Goal: Task Accomplishment & Management: Manage account settings

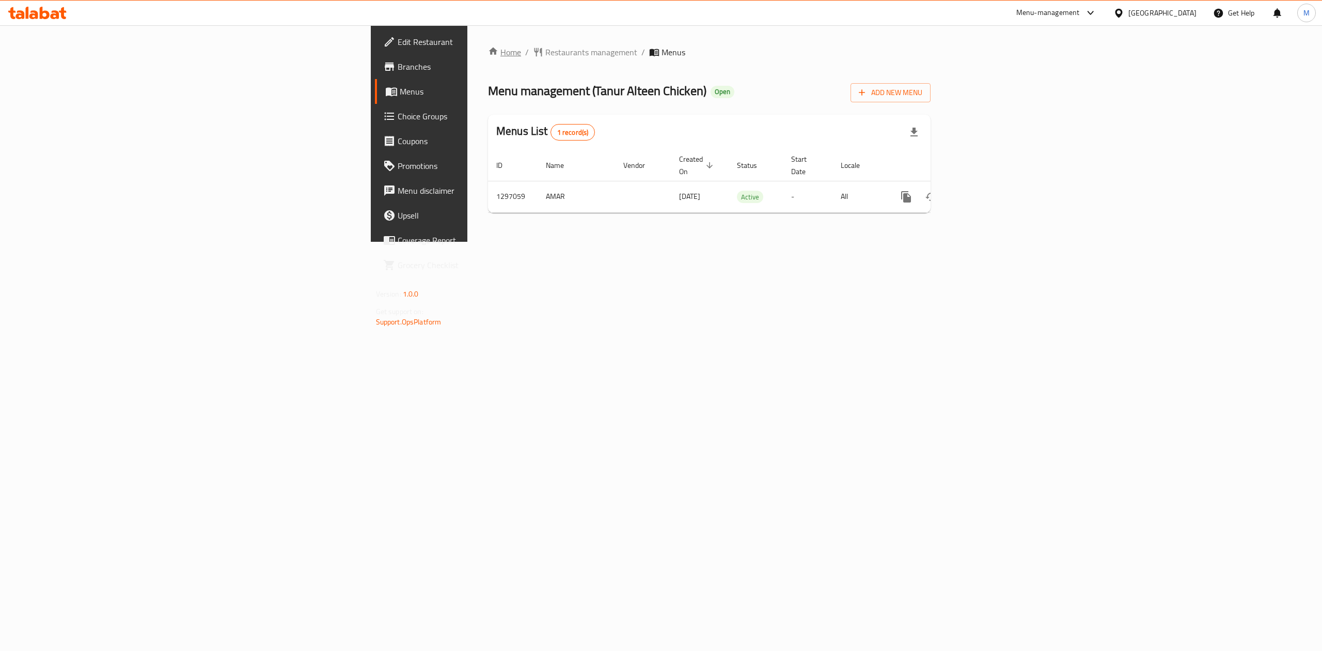
click at [488, 56] on link "Home" at bounding box center [504, 52] width 33 height 12
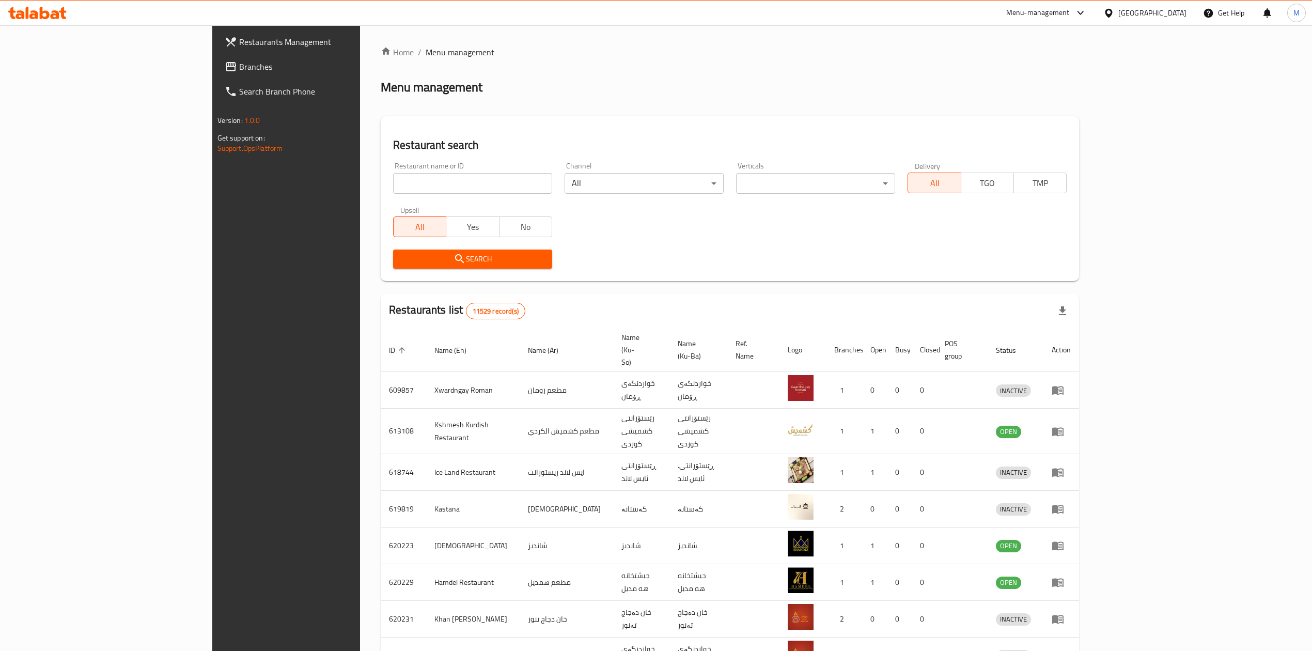
click at [393, 176] on input "search" at bounding box center [472, 183] width 159 height 21
click button "Search" at bounding box center [472, 259] width 159 height 19
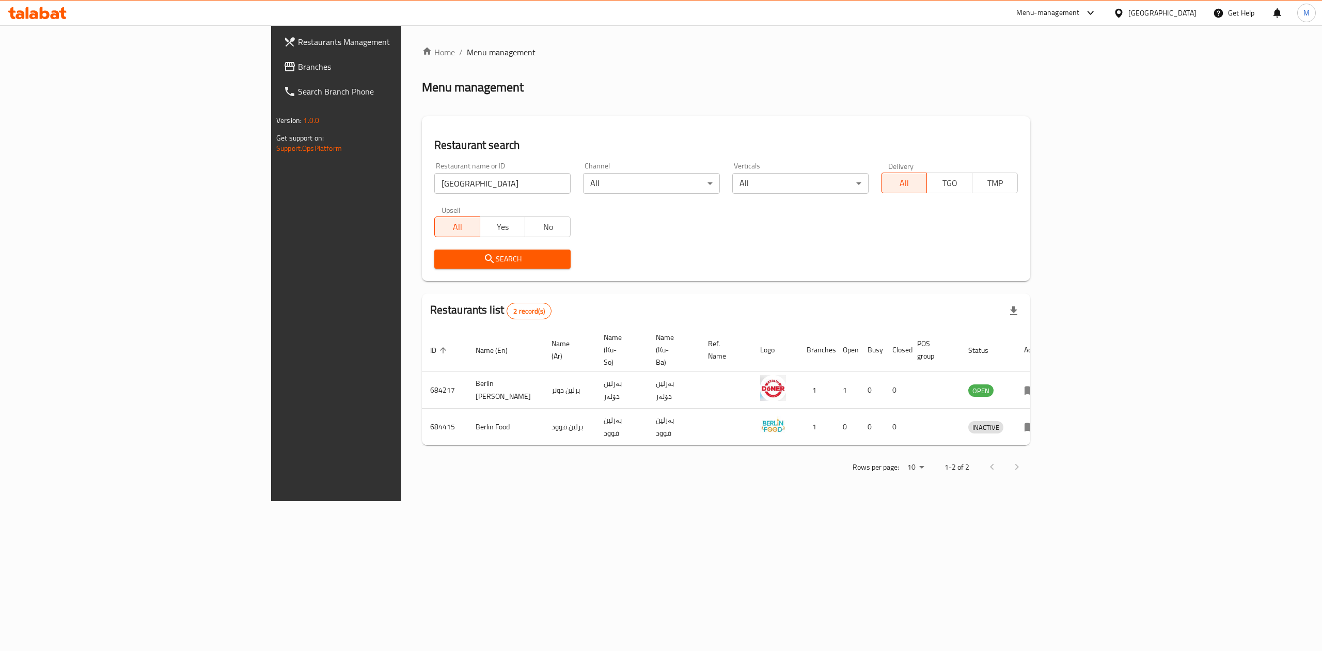
click at [428, 157] on div "Restaurant name or ID berlin Restaurant name or ID" at bounding box center [502, 178] width 149 height 44
click at [434, 188] on input "berlin" at bounding box center [502, 183] width 137 height 21
type input "barlin"
click button "Search" at bounding box center [502, 259] width 137 height 19
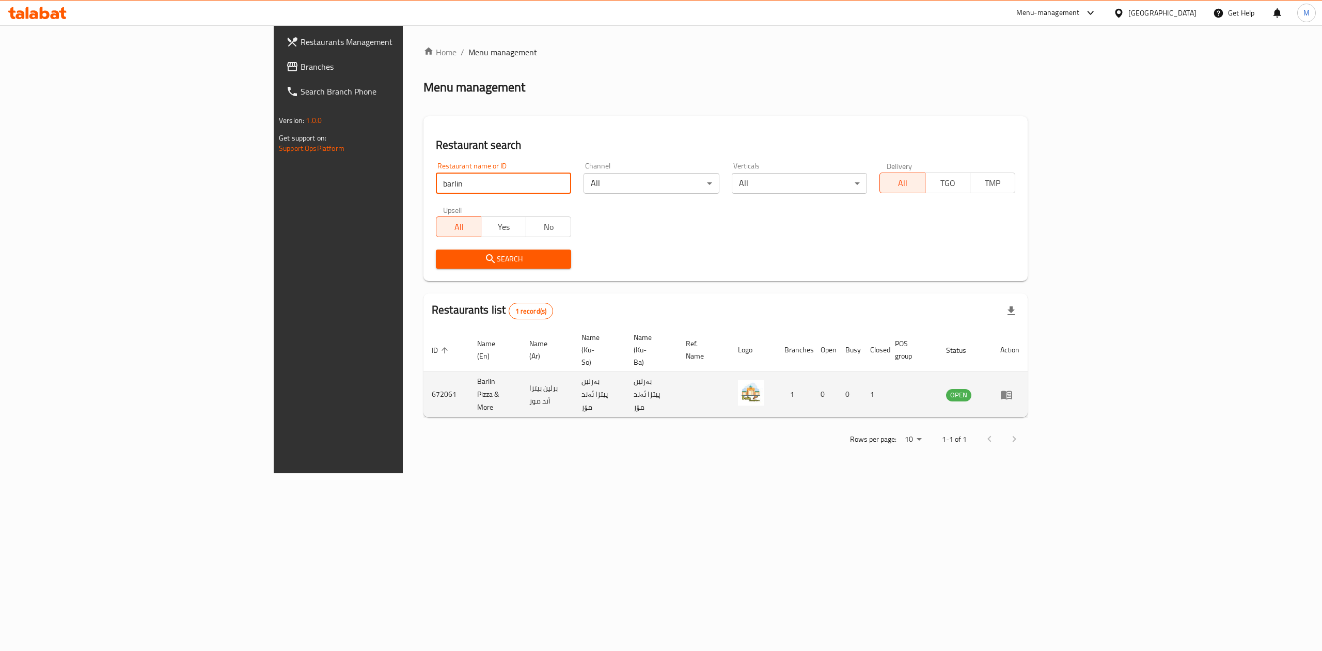
click at [1011, 393] on icon "enhanced table" at bounding box center [1009, 395] width 4 height 4
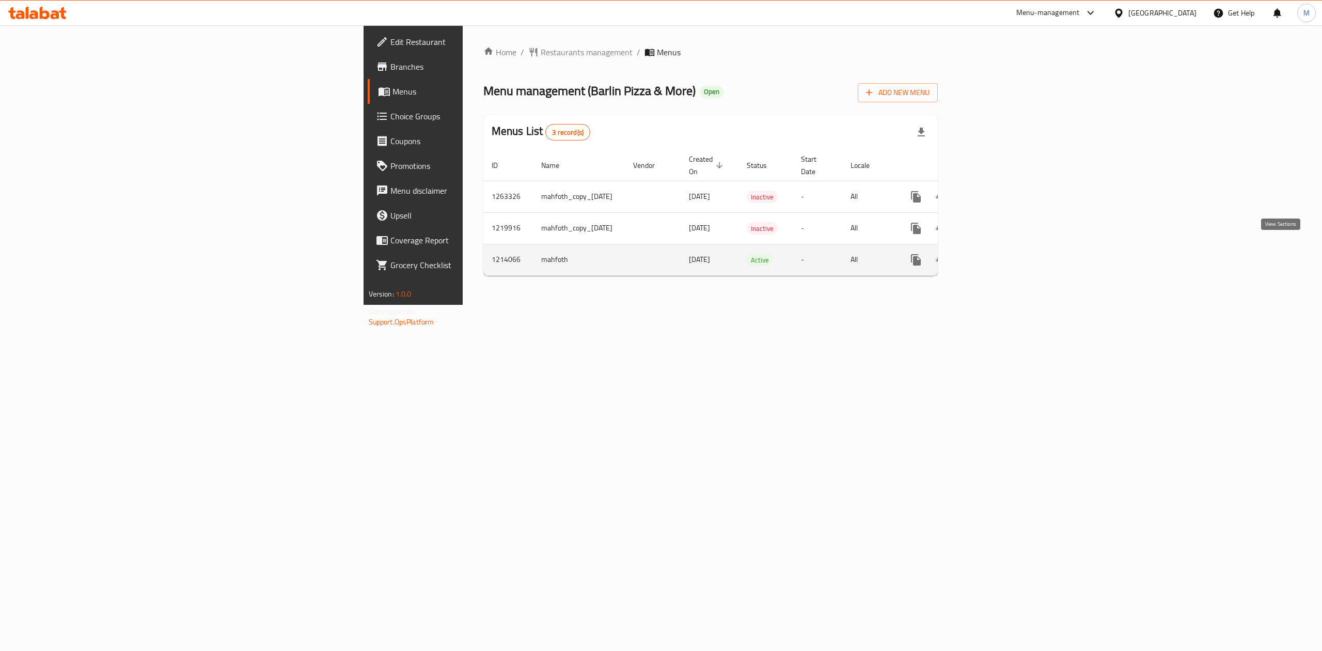
click at [1003, 248] on link "enhanced table" at bounding box center [990, 259] width 25 height 25
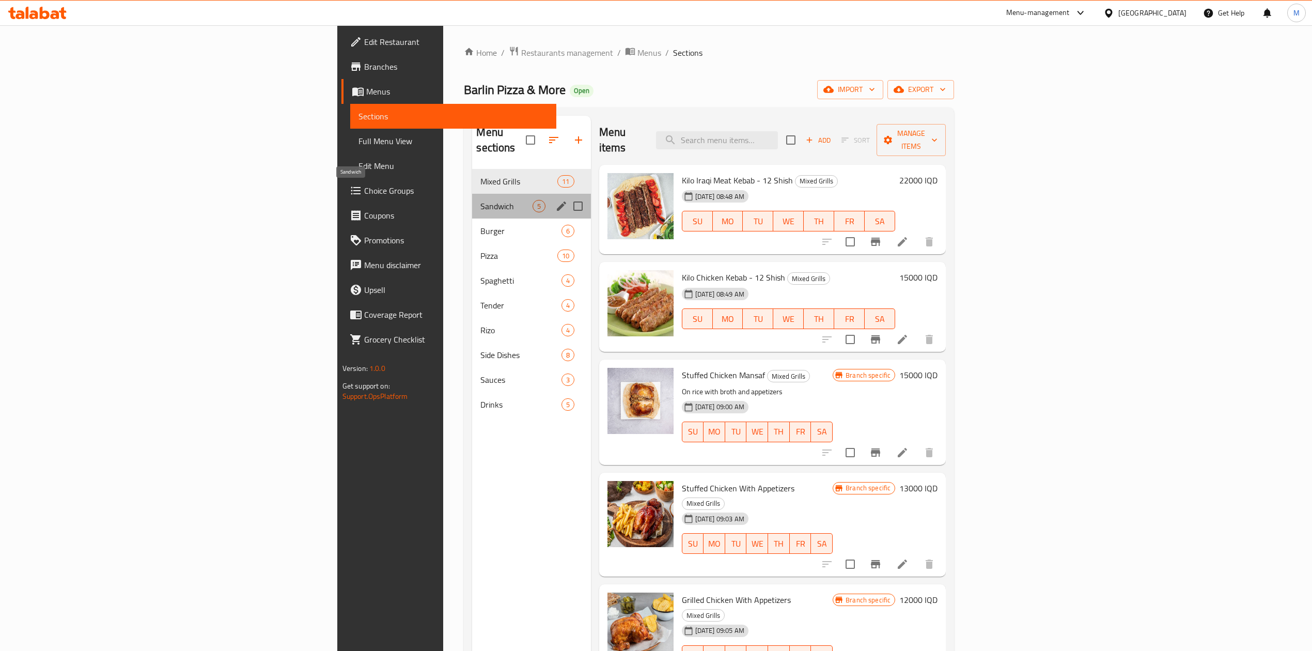
click at [480, 200] on span "Sandwich" at bounding box center [506, 206] width 52 height 12
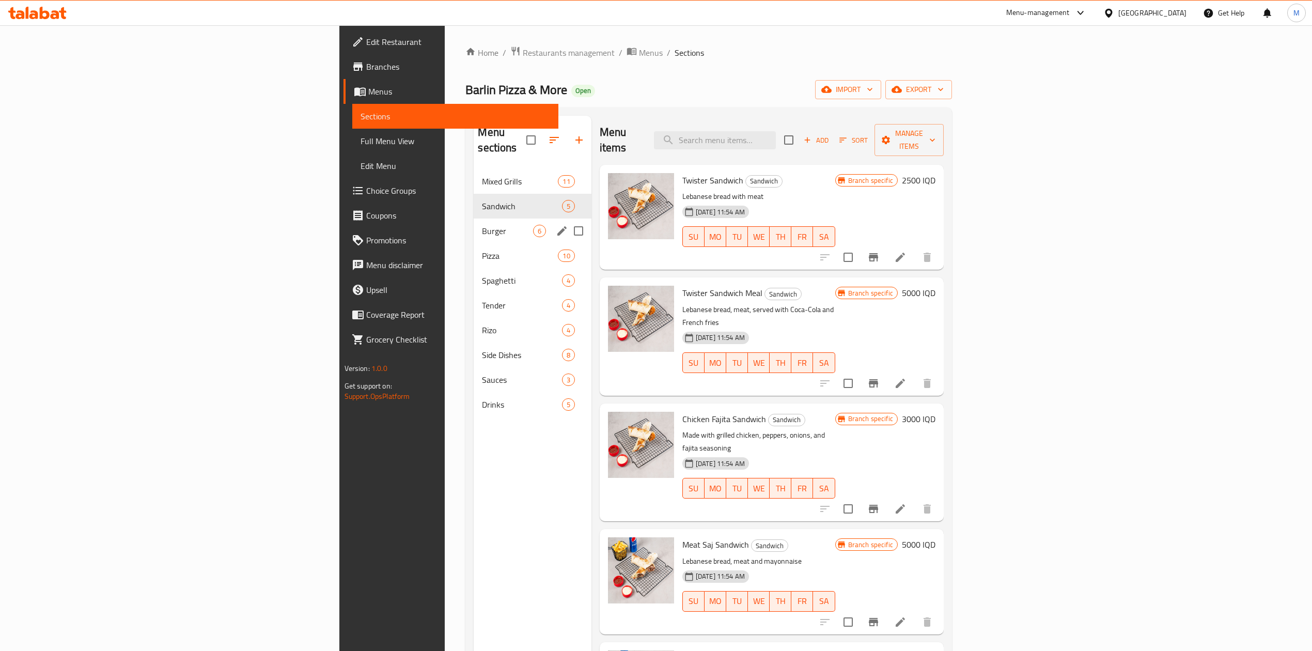
click at [482, 225] on span "Burger" at bounding box center [507, 231] width 51 height 12
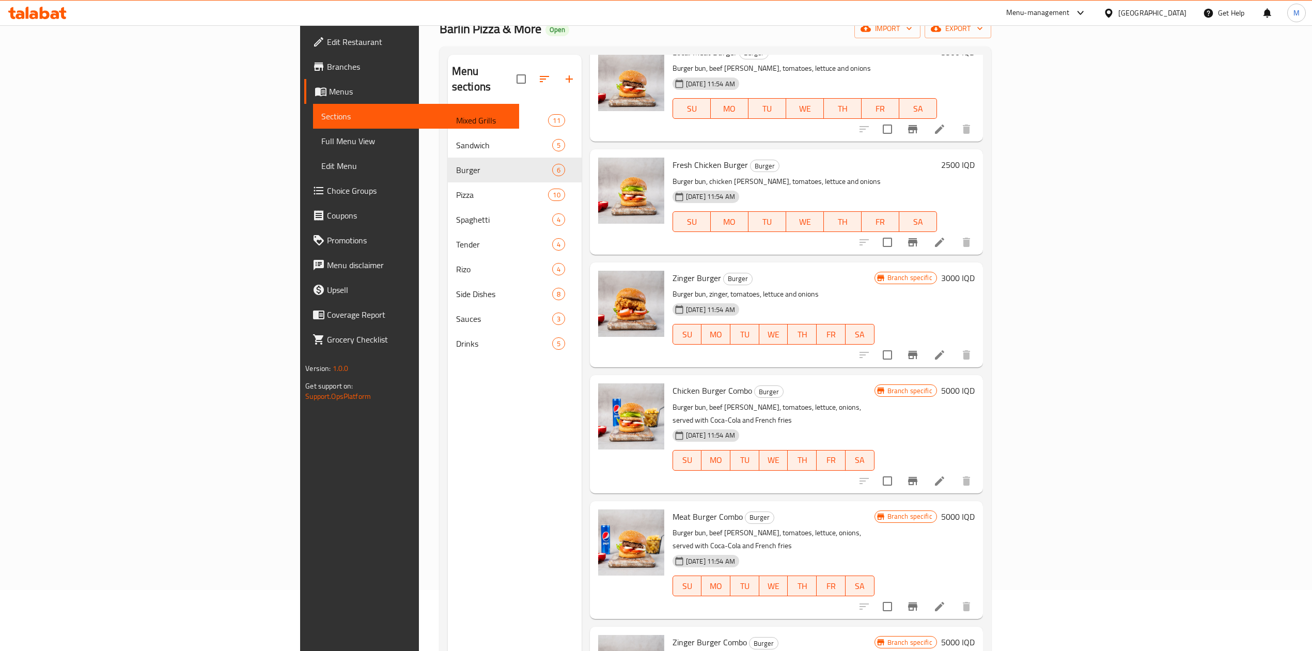
scroll to position [145, 0]
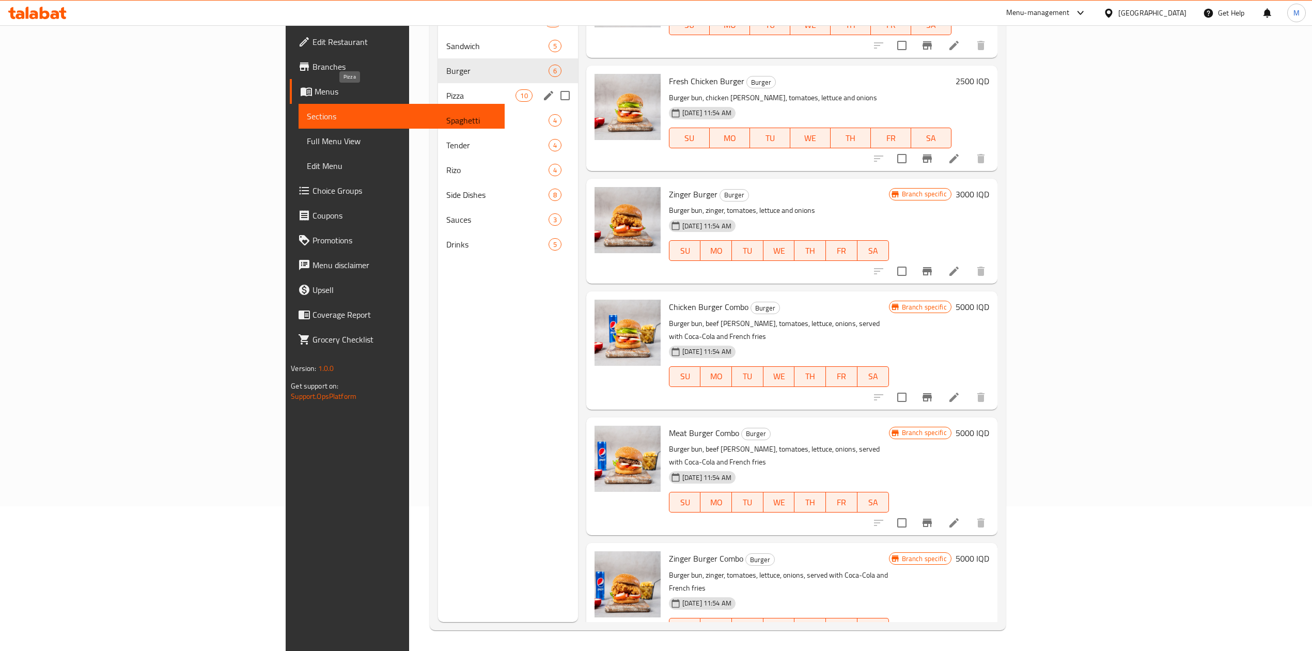
click at [446, 90] on span "Pizza" at bounding box center [480, 95] width 69 height 12
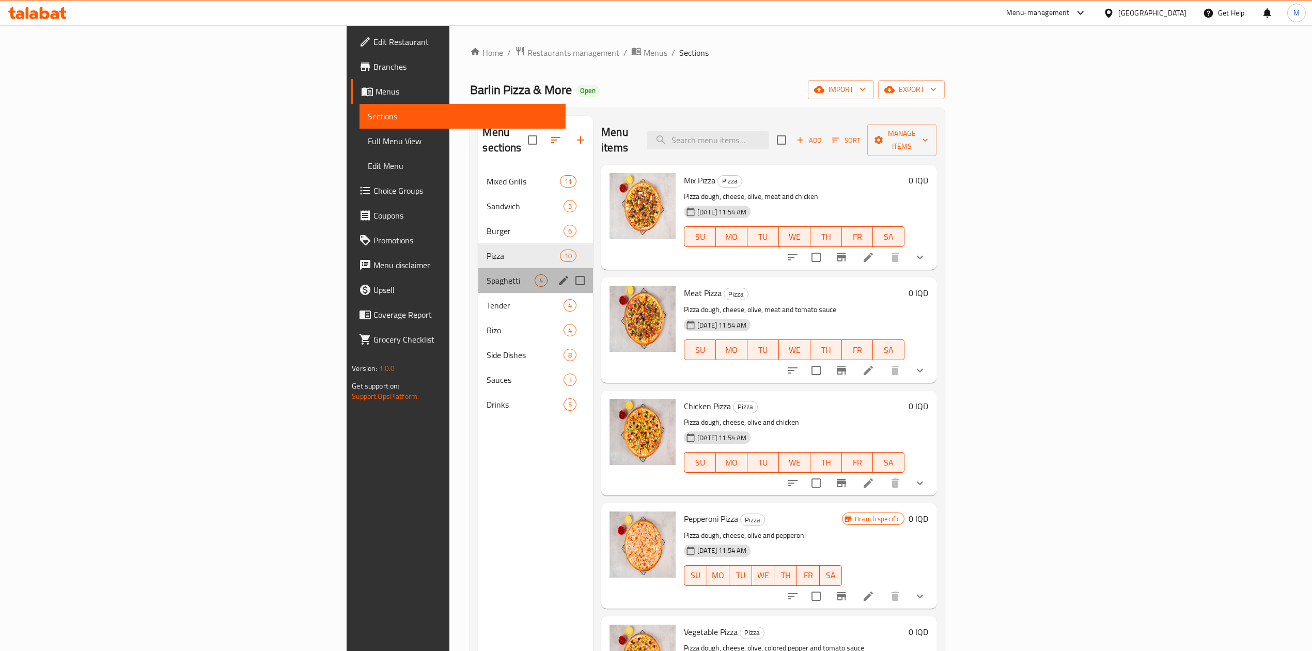
click at [478, 272] on div "Spaghetti 4" at bounding box center [535, 280] width 115 height 25
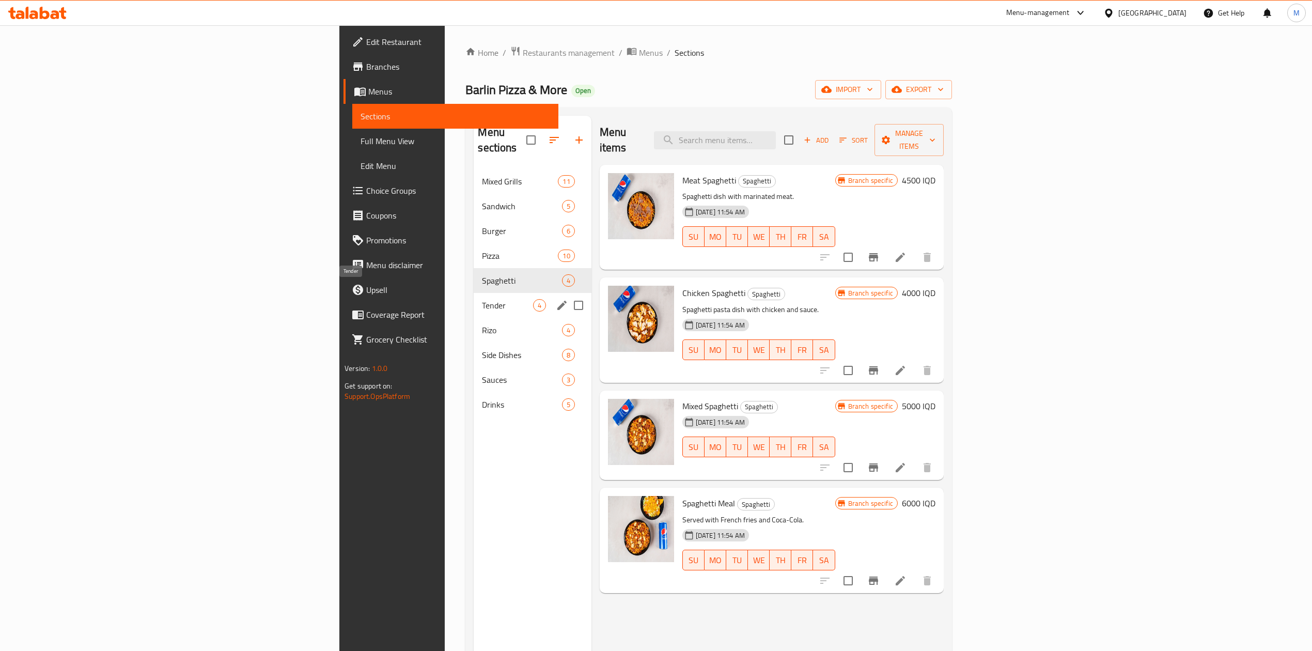
click at [482, 299] on span "Tender" at bounding box center [507, 305] width 51 height 12
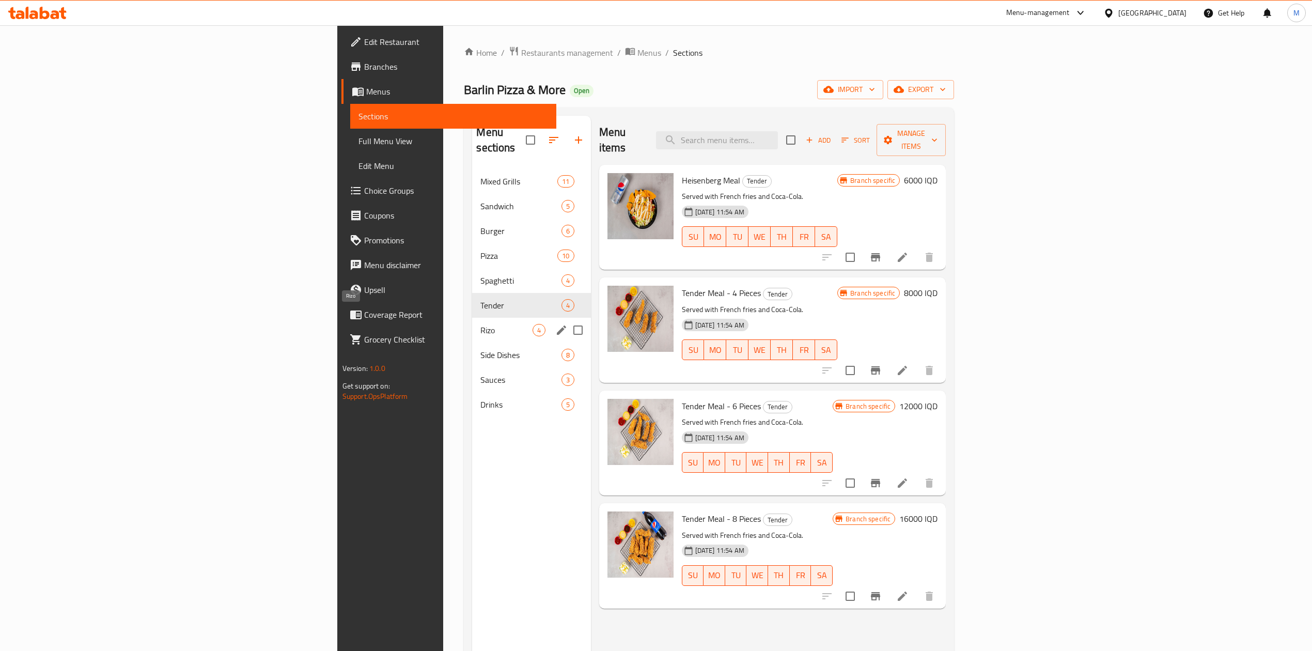
click at [480, 324] on span "Rizo" at bounding box center [506, 330] width 52 height 12
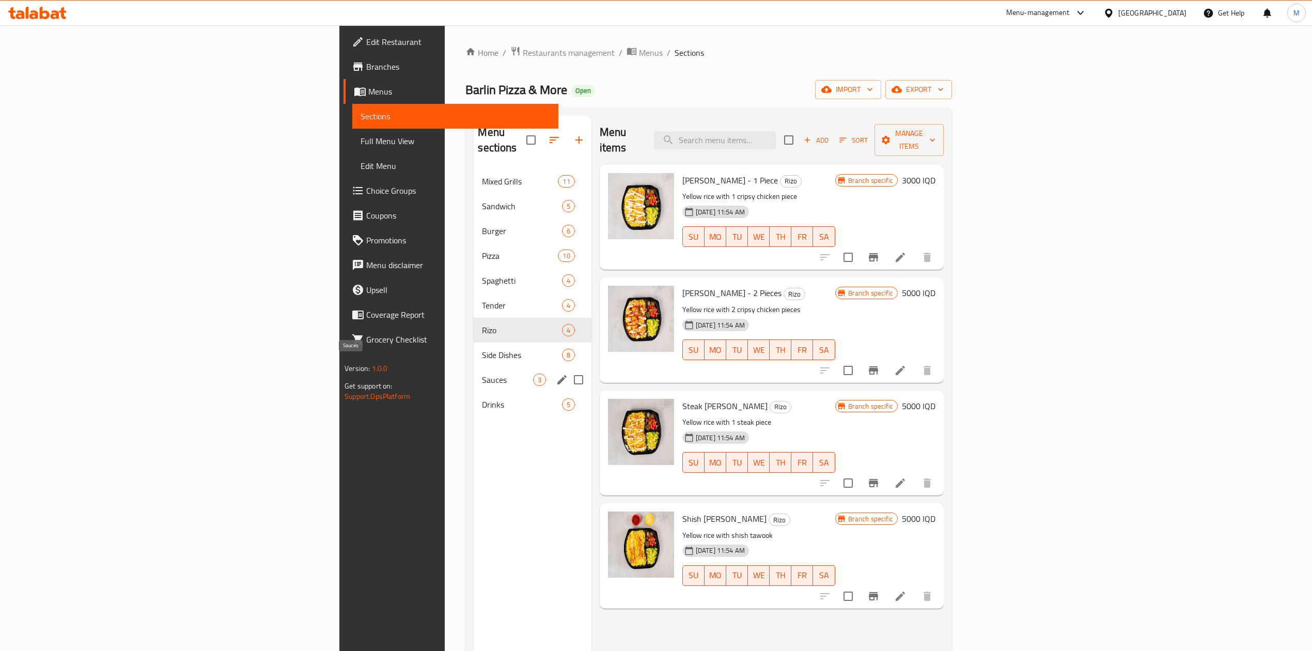
click at [482, 373] on span "Sauces" at bounding box center [507, 379] width 51 height 12
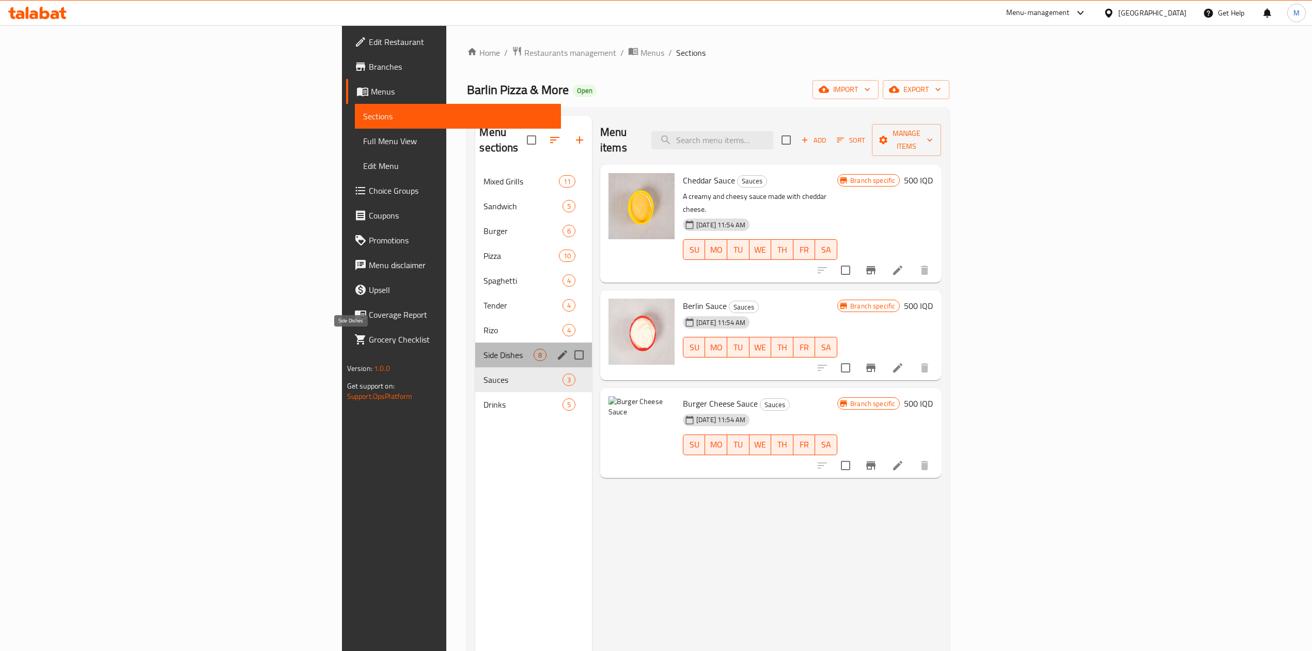
click at [484, 349] on span "Side Dishes" at bounding box center [509, 355] width 50 height 12
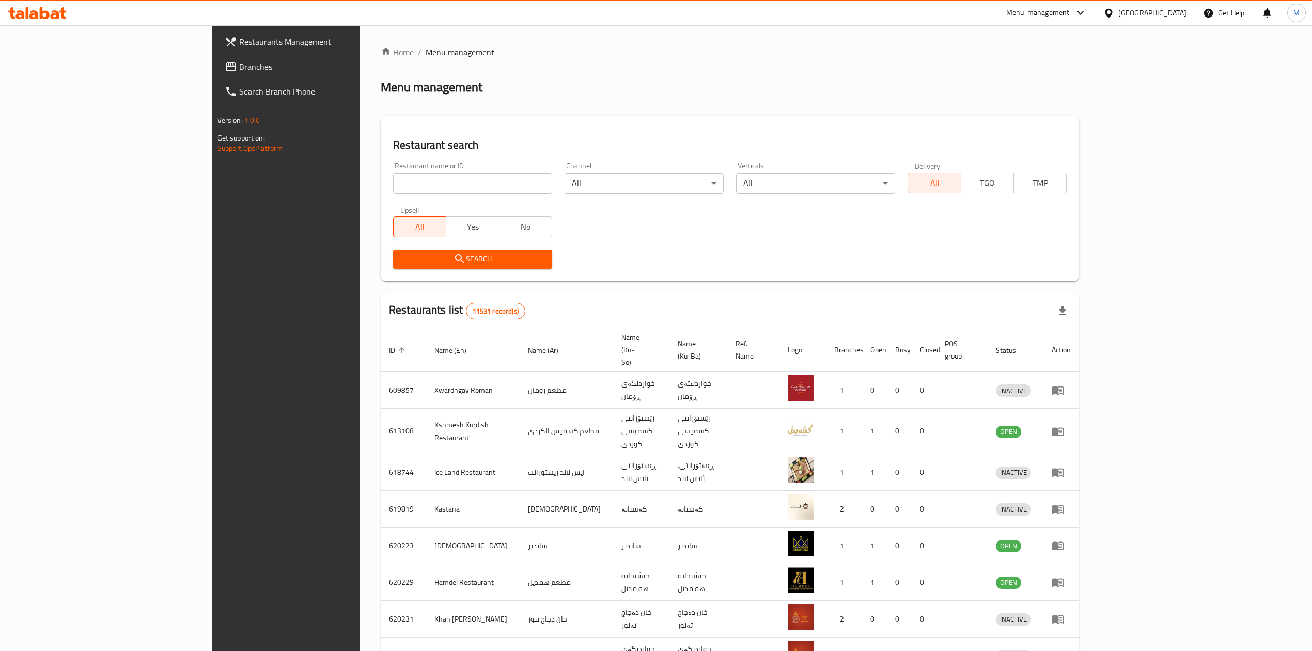
click at [393, 186] on input "search" at bounding box center [472, 183] width 159 height 21
click button "Search" at bounding box center [472, 259] width 159 height 19
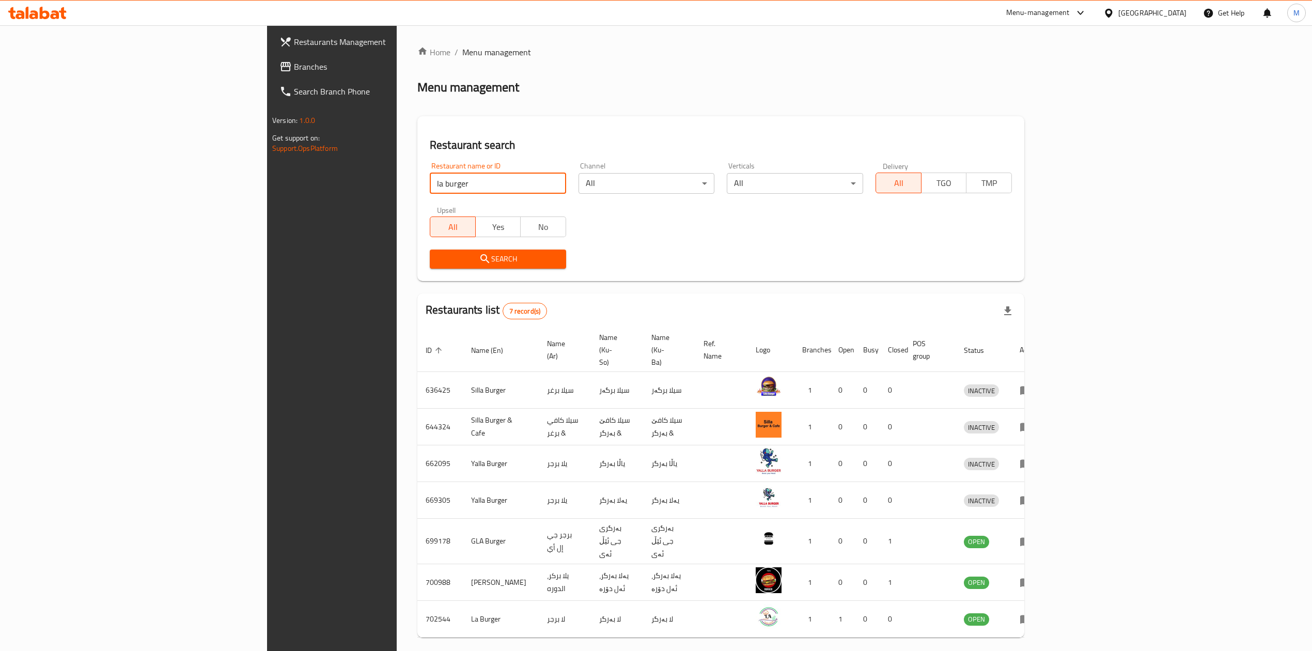
click at [430, 183] on input "la burger" at bounding box center [498, 183] width 136 height 21
click button "Search" at bounding box center [498, 259] width 136 height 19
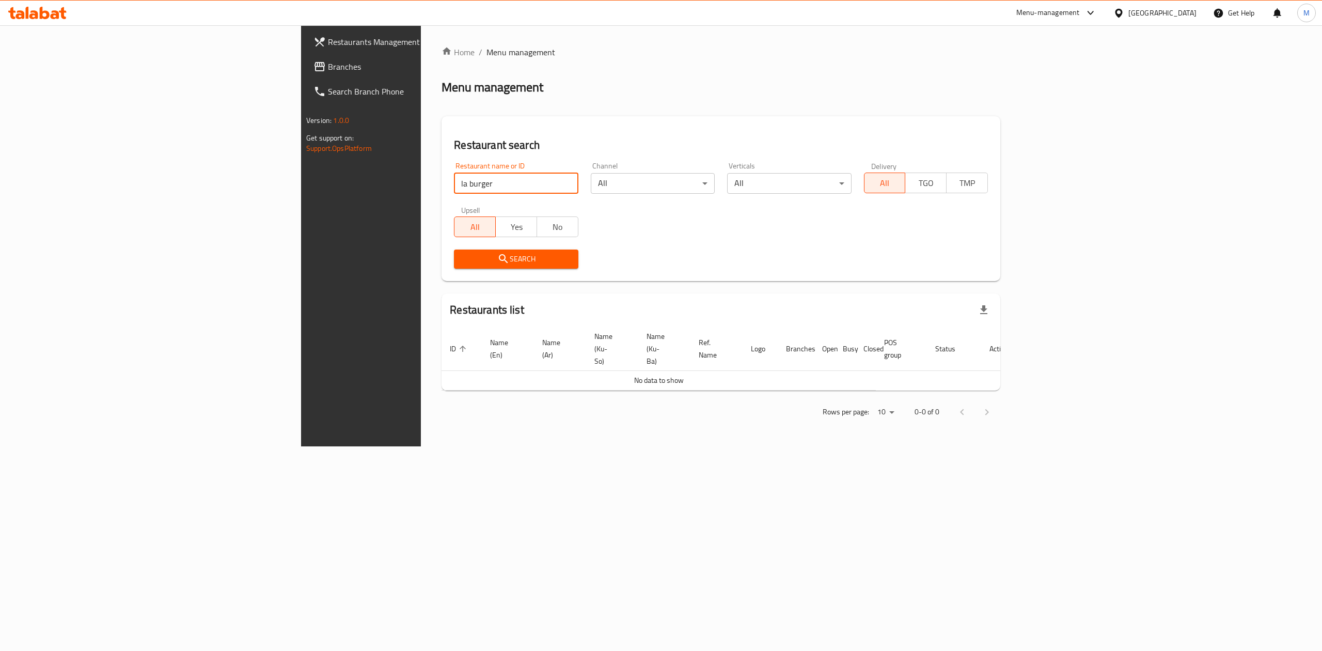
type input "la burger"
click button "Search" at bounding box center [516, 259] width 124 height 19
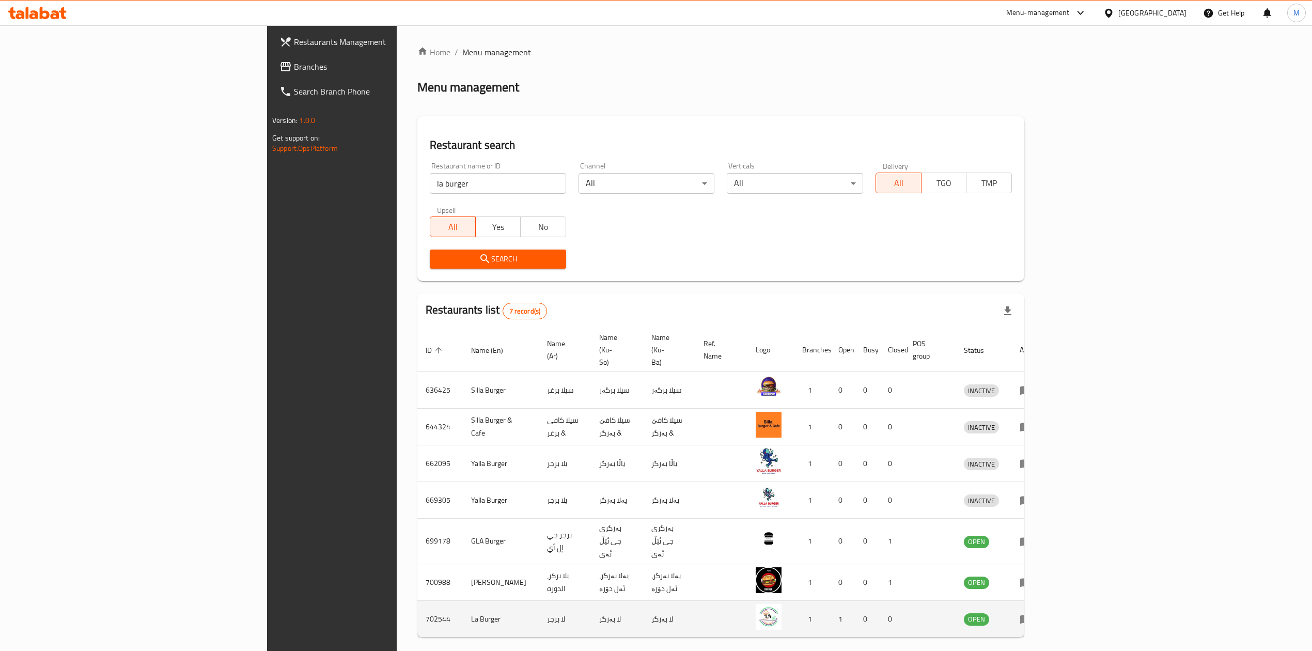
click at [1047, 601] on td "enhanced table" at bounding box center [1029, 619] width 36 height 37
click at [1032, 615] on icon "enhanced table" at bounding box center [1025, 619] width 11 height 9
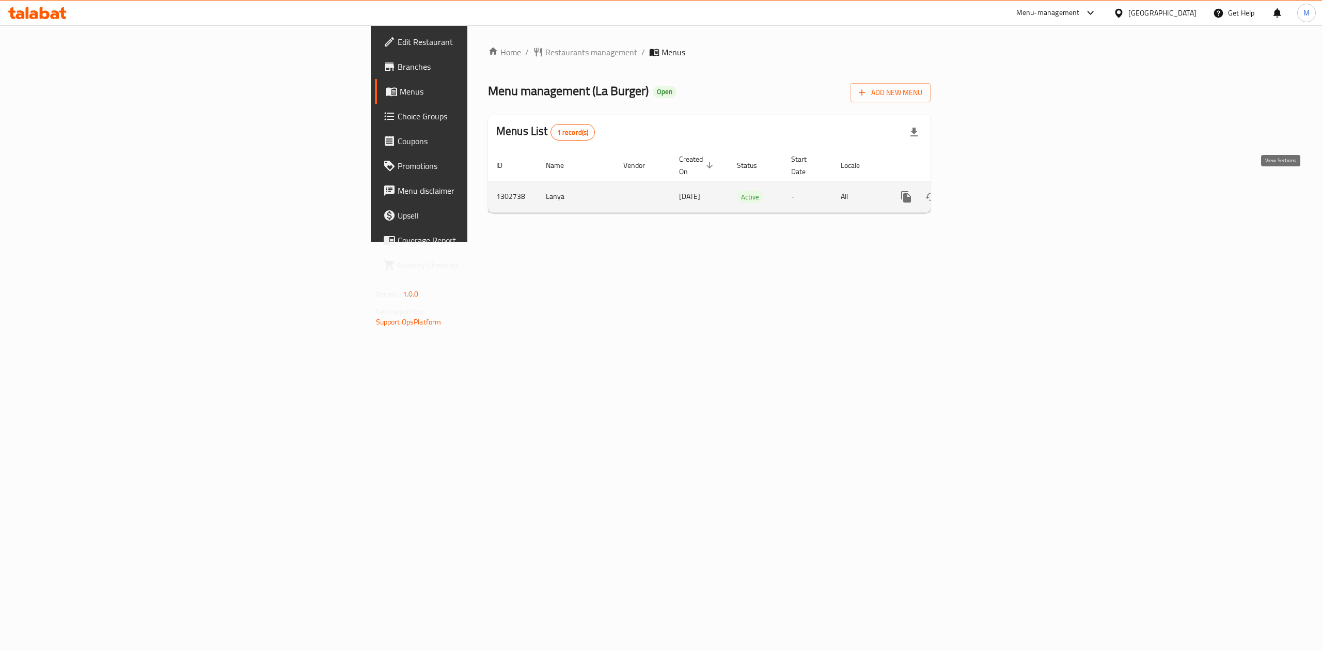
click at [986, 192] on icon "enhanced table" at bounding box center [980, 196] width 9 height 9
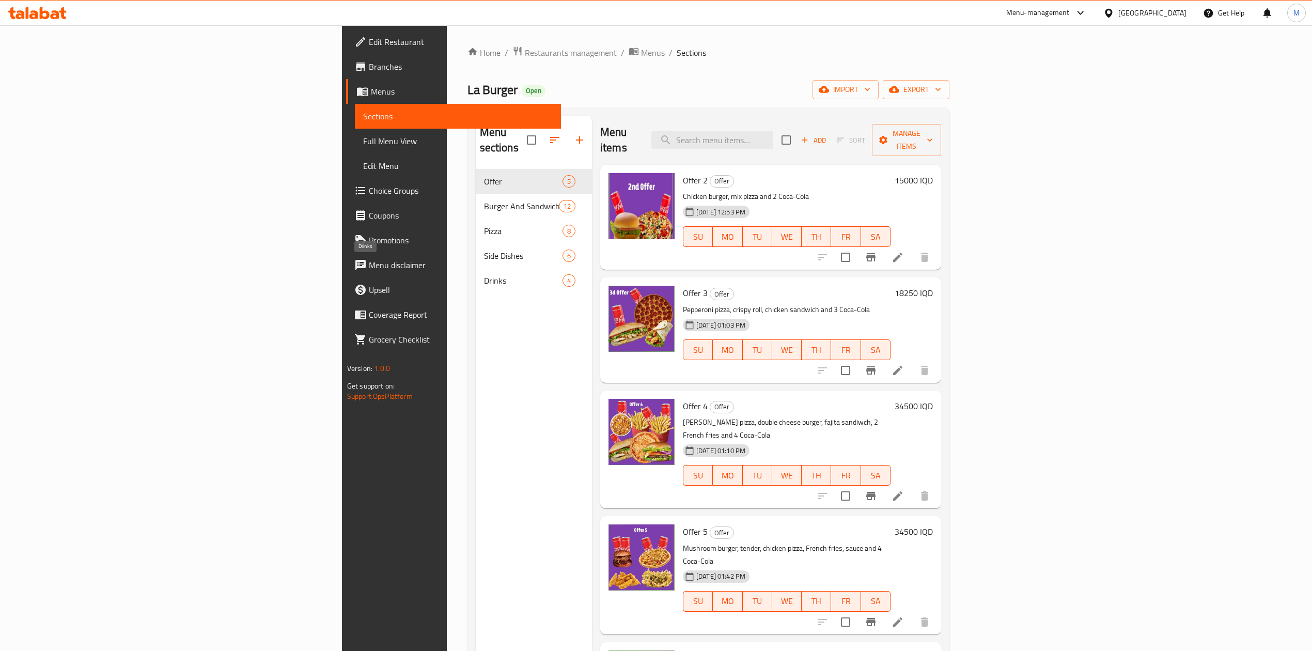
click at [484, 274] on span "Drinks" at bounding box center [523, 280] width 79 height 12
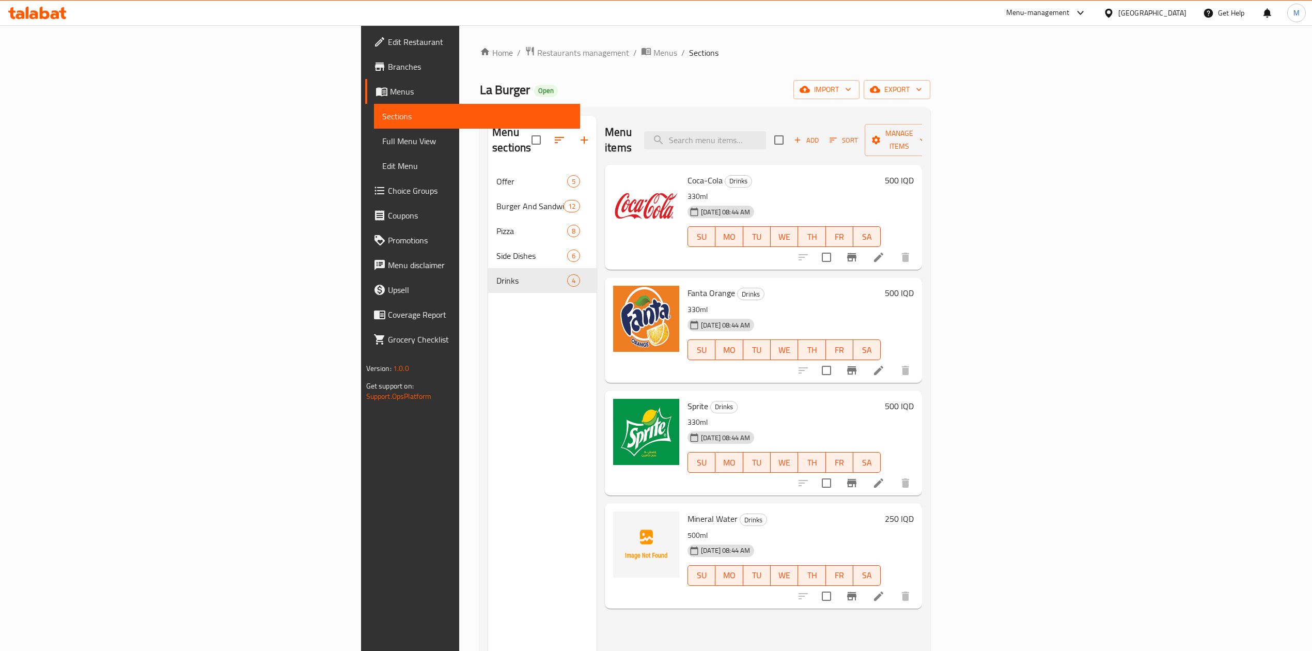
click at [914, 173] on h6 "500 IQD" at bounding box center [899, 180] width 29 height 14
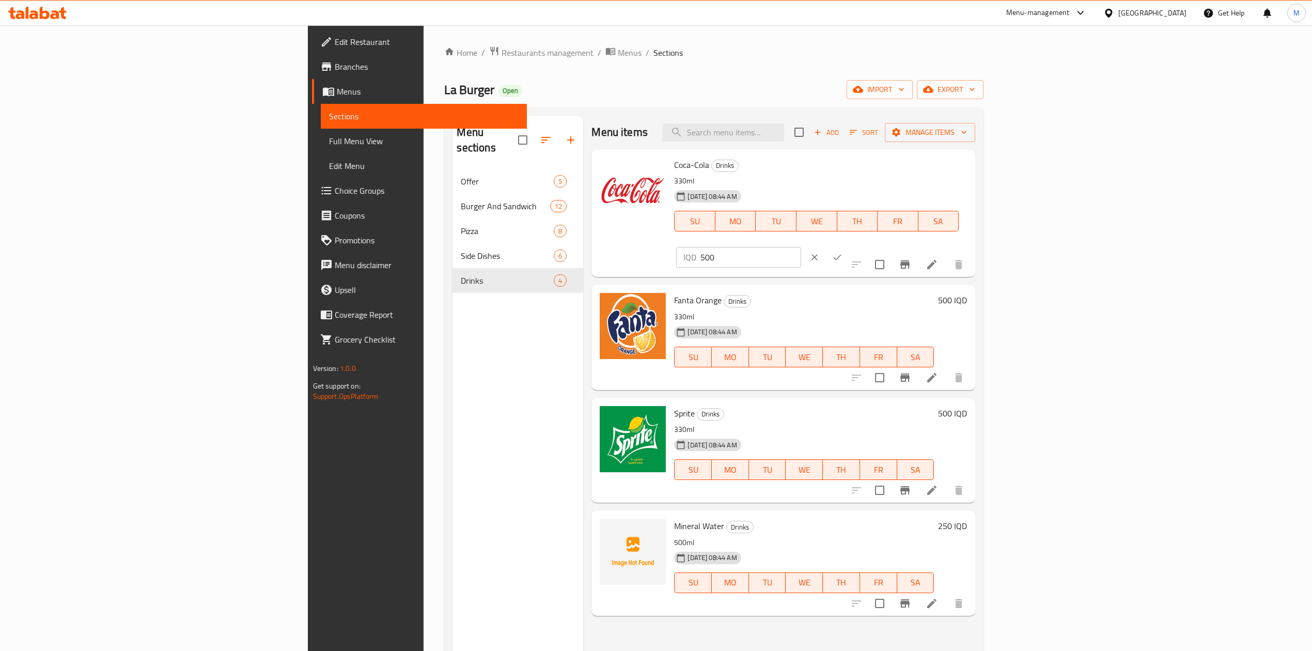
click at [801, 247] on input "500" at bounding box center [750, 257] width 100 height 21
click at [801, 247] on input "1000" at bounding box center [750, 257] width 100 height 21
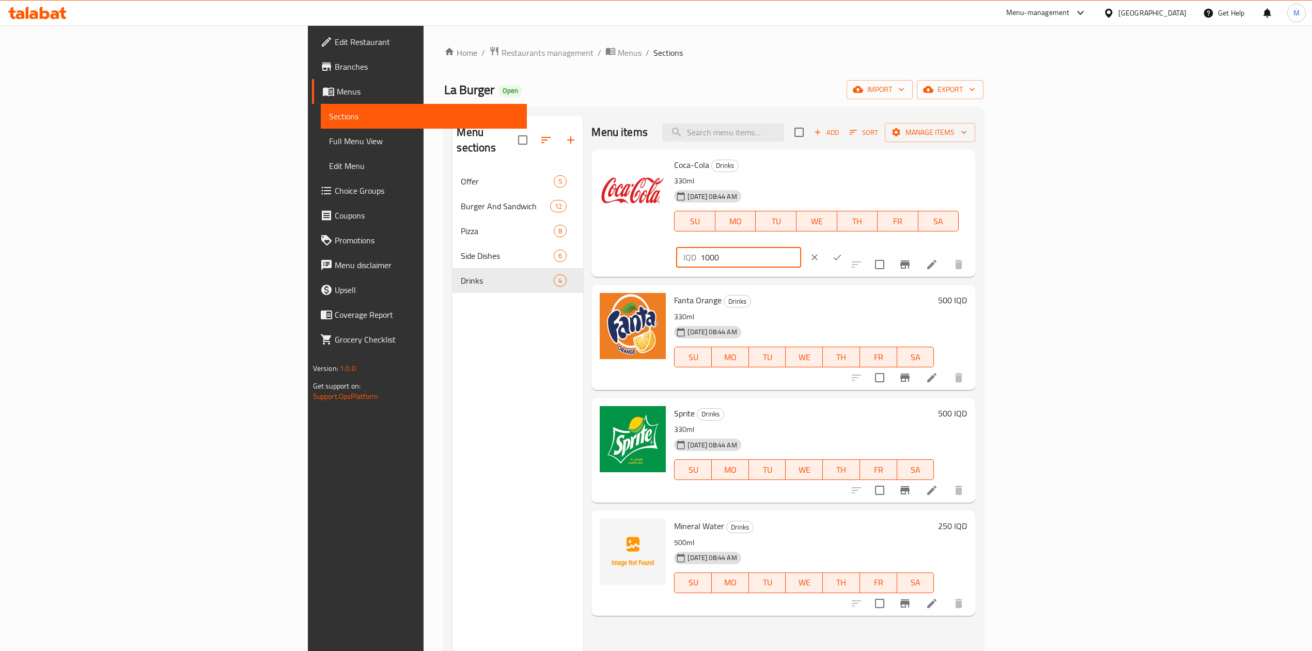
click at [801, 247] on input "1000" at bounding box center [750, 257] width 100 height 21
type input "1000"
click at [843, 252] on icon "ok" at bounding box center [837, 257] width 10 height 10
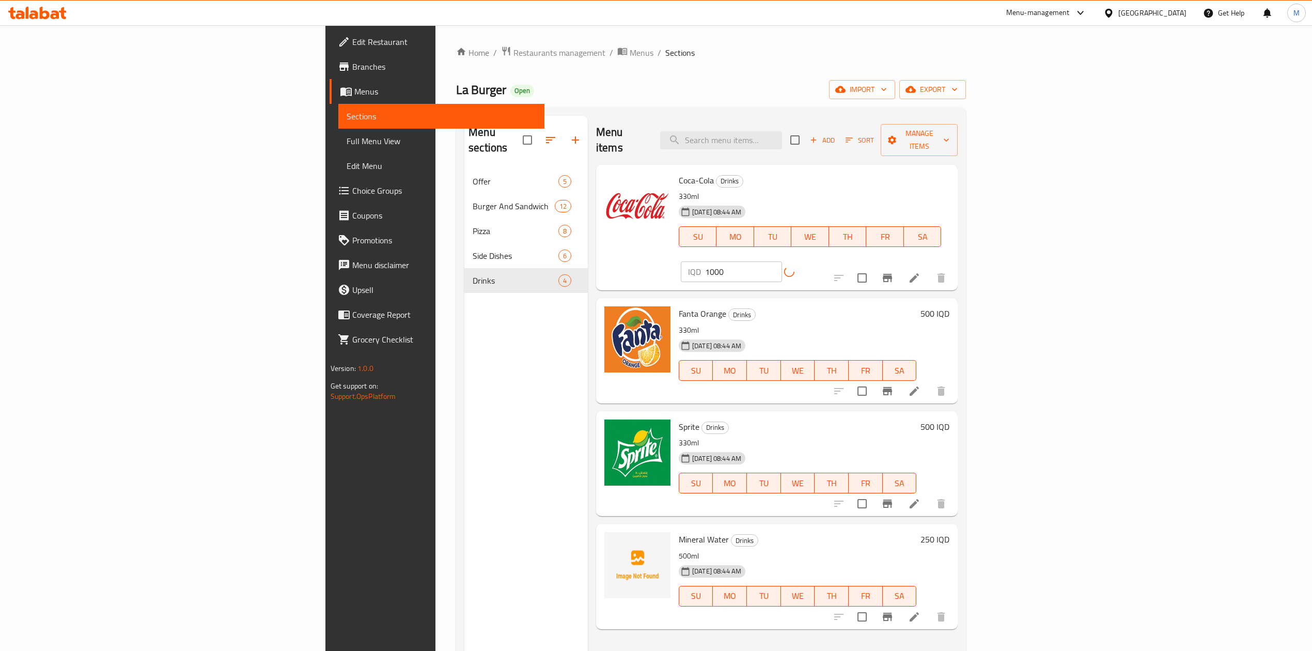
click at [949, 306] on h6 "500 IQD" at bounding box center [935, 313] width 29 height 14
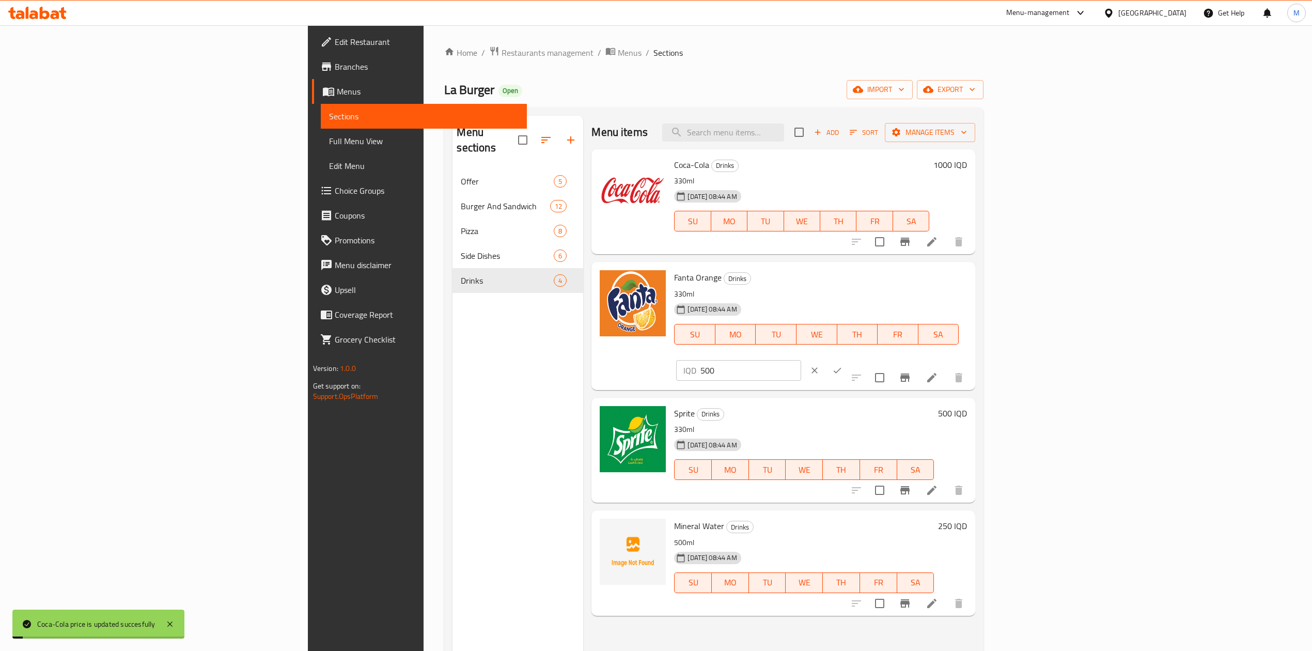
click at [801, 360] on input "500" at bounding box center [750, 370] width 100 height 21
paste input "10"
type input "1000"
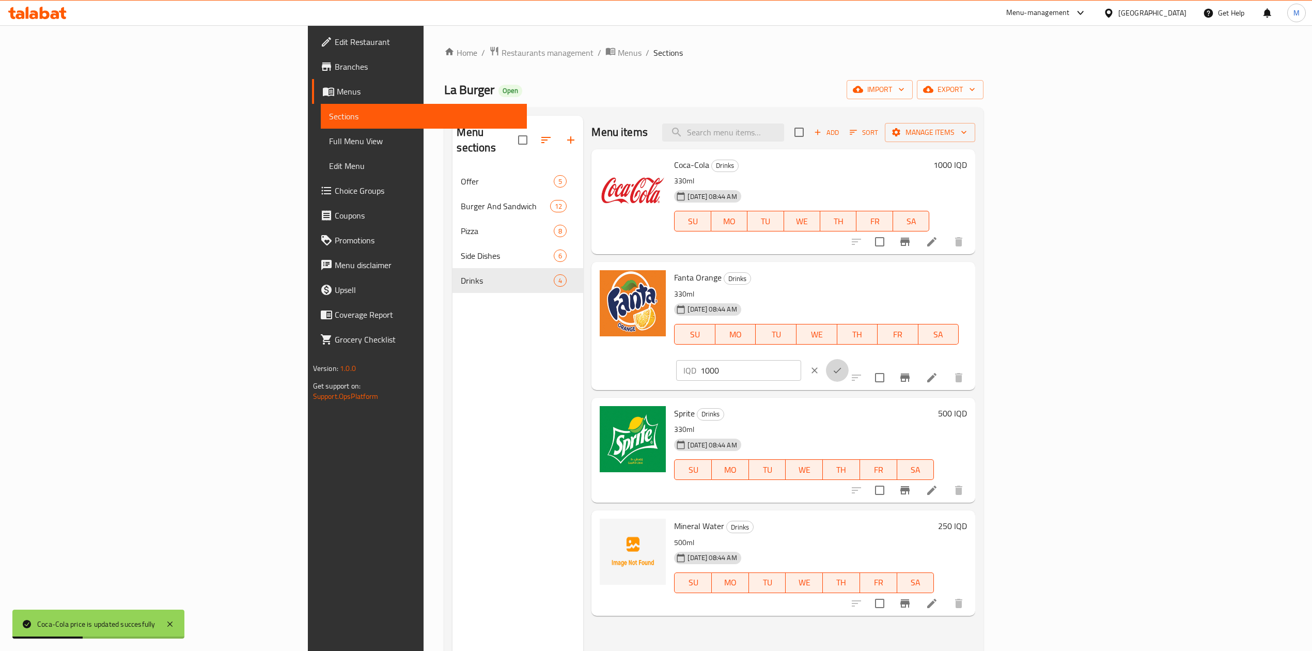
click at [849, 359] on button "ok" at bounding box center [837, 370] width 23 height 23
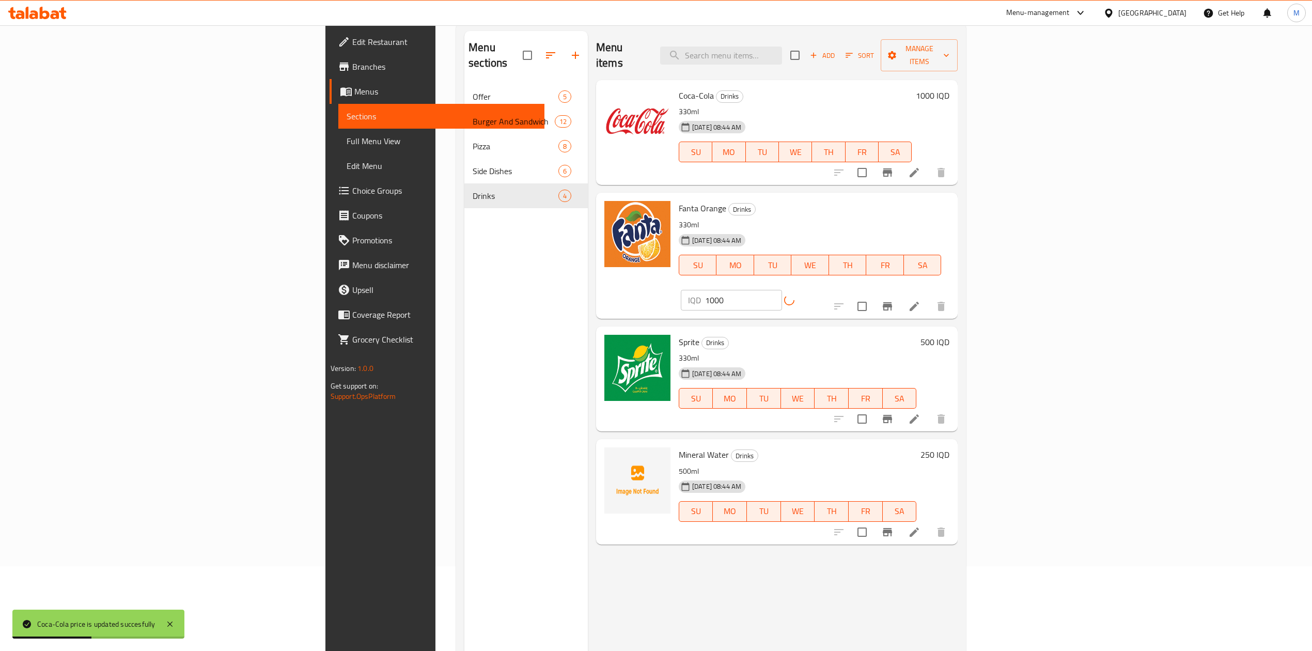
scroll to position [145, 0]
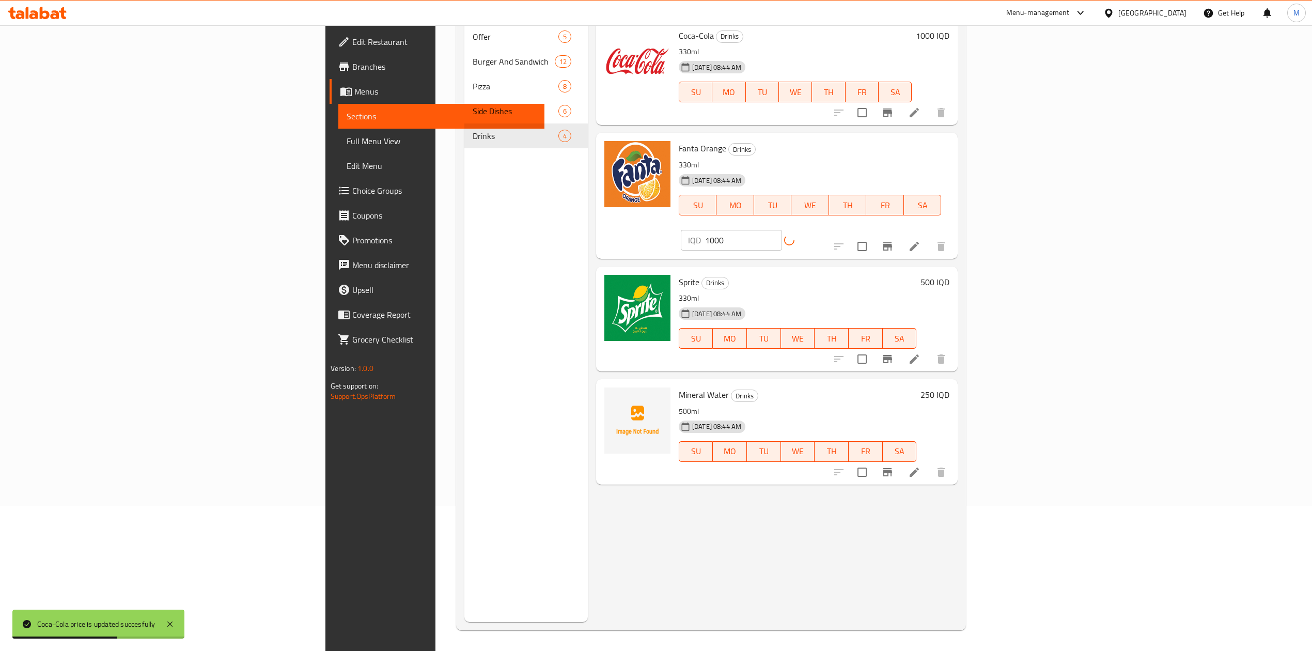
click at [949, 275] on h6 "500 IQD" at bounding box center [935, 282] width 29 height 14
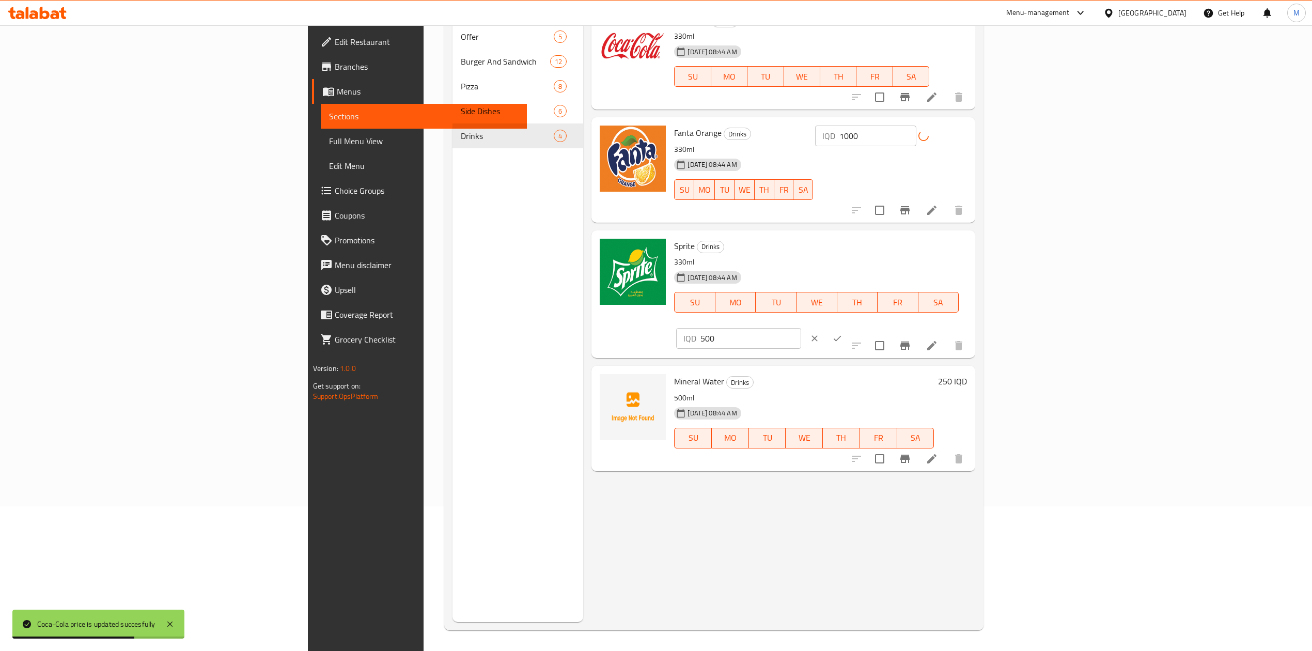
click at [801, 328] on input "500" at bounding box center [750, 338] width 100 height 21
paste input "10"
type input "1000"
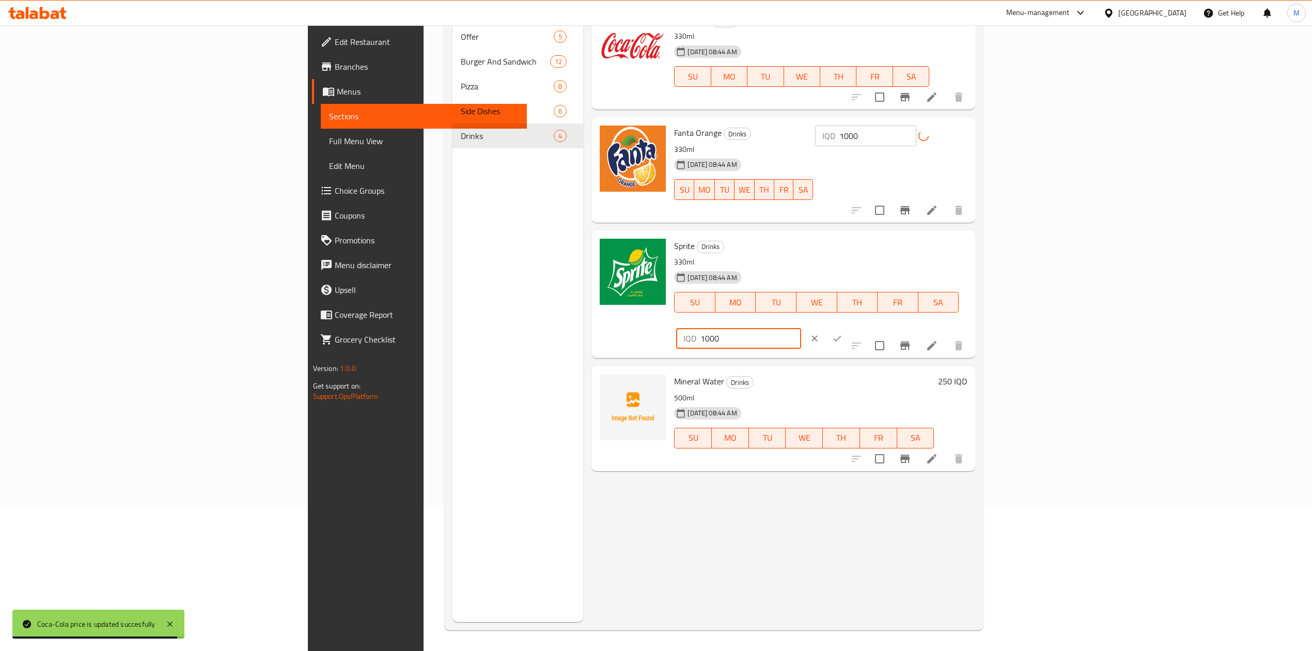
click at [843, 333] on icon "ok" at bounding box center [837, 338] width 10 height 10
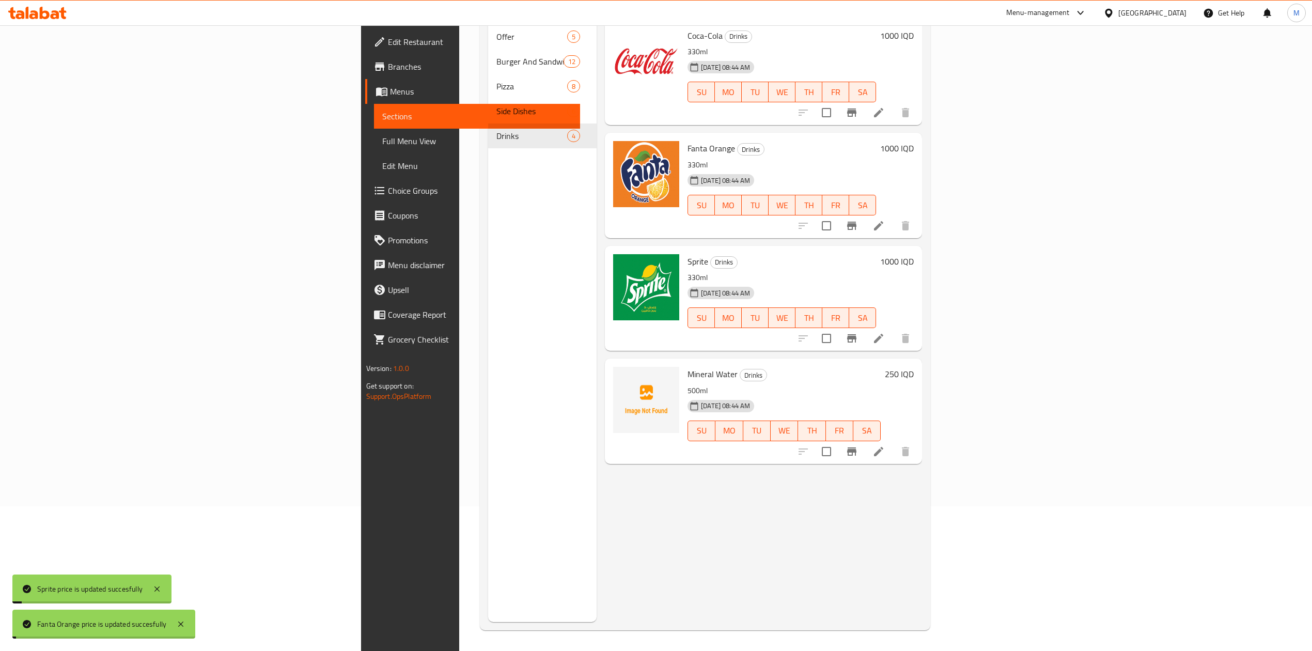
click at [914, 367] on div "250 IQD" at bounding box center [897, 411] width 33 height 88
click at [914, 368] on div "250 IQD" at bounding box center [897, 411] width 33 height 88
click at [914, 367] on h6 "250 IQD" at bounding box center [899, 374] width 29 height 14
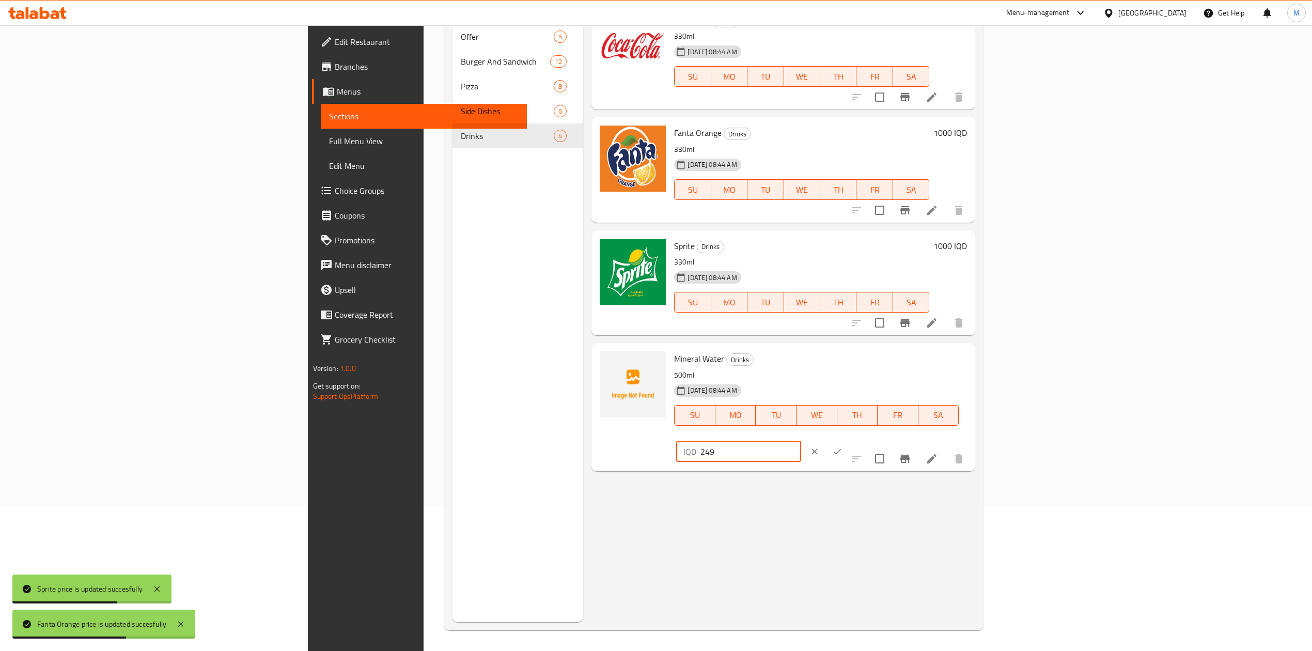
type input "249"
click at [801, 441] on input "249" at bounding box center [750, 451] width 100 height 21
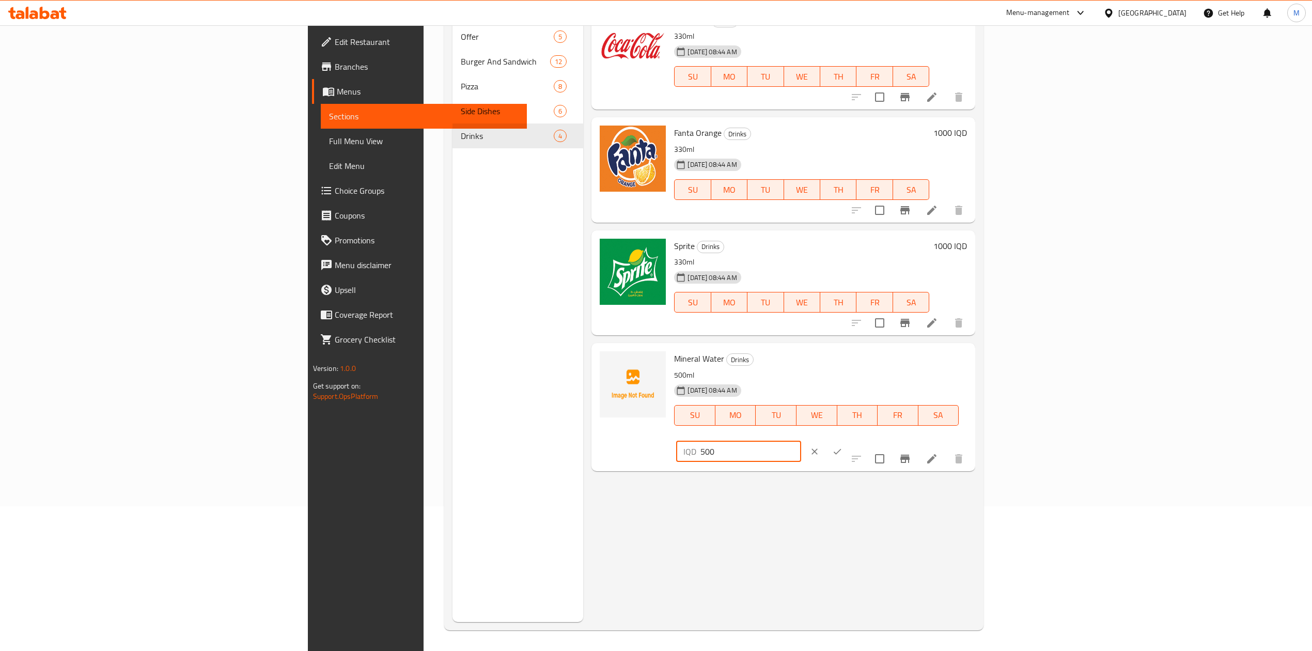
type input "500"
click at [849, 440] on button "ok" at bounding box center [837, 451] width 23 height 23
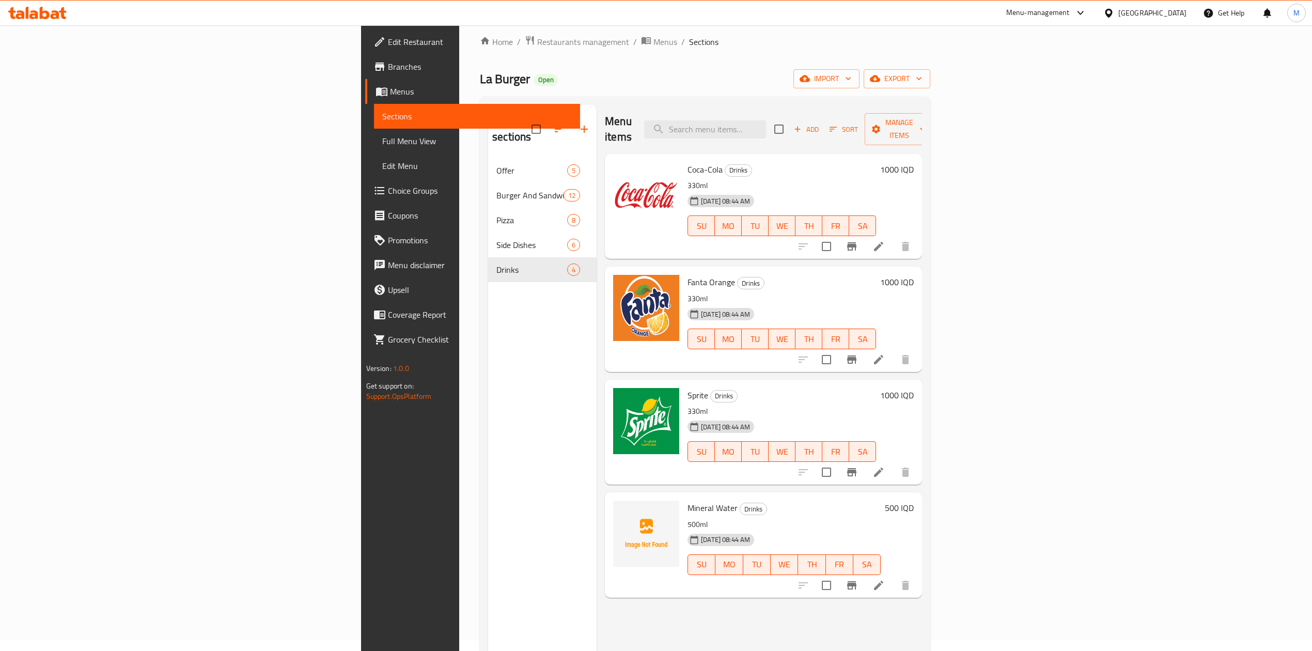
scroll to position [0, 0]
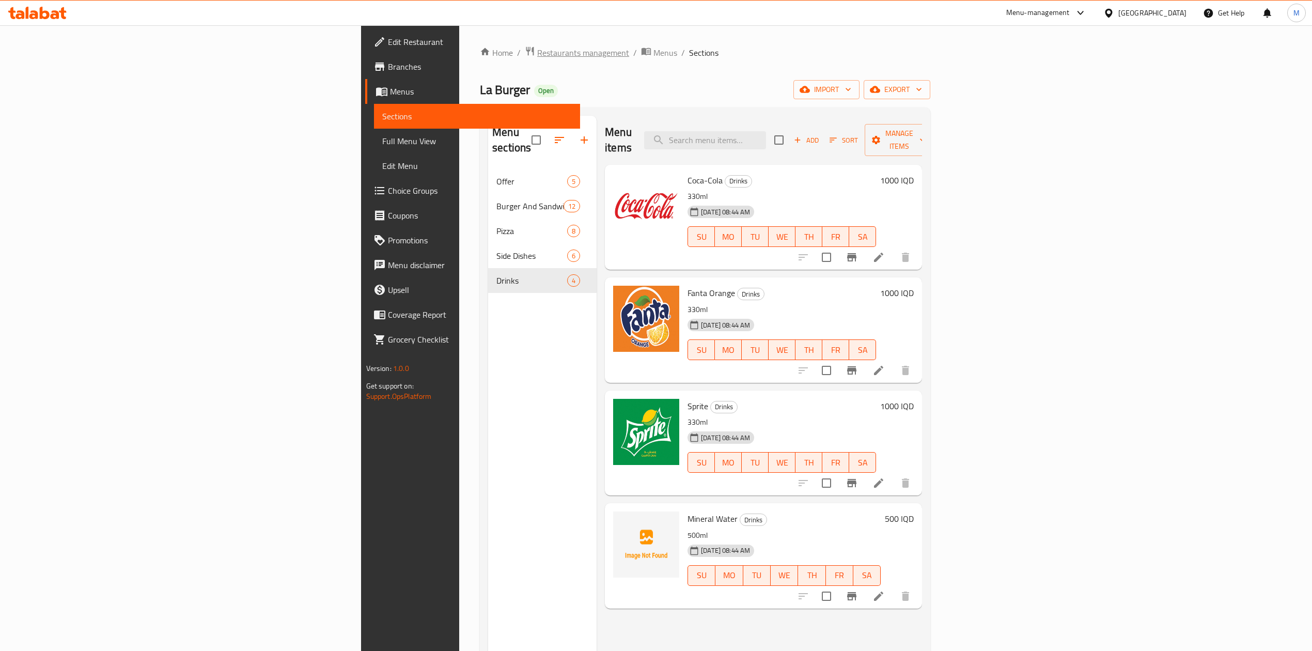
click at [537, 52] on span "Restaurants management" at bounding box center [583, 52] width 92 height 12
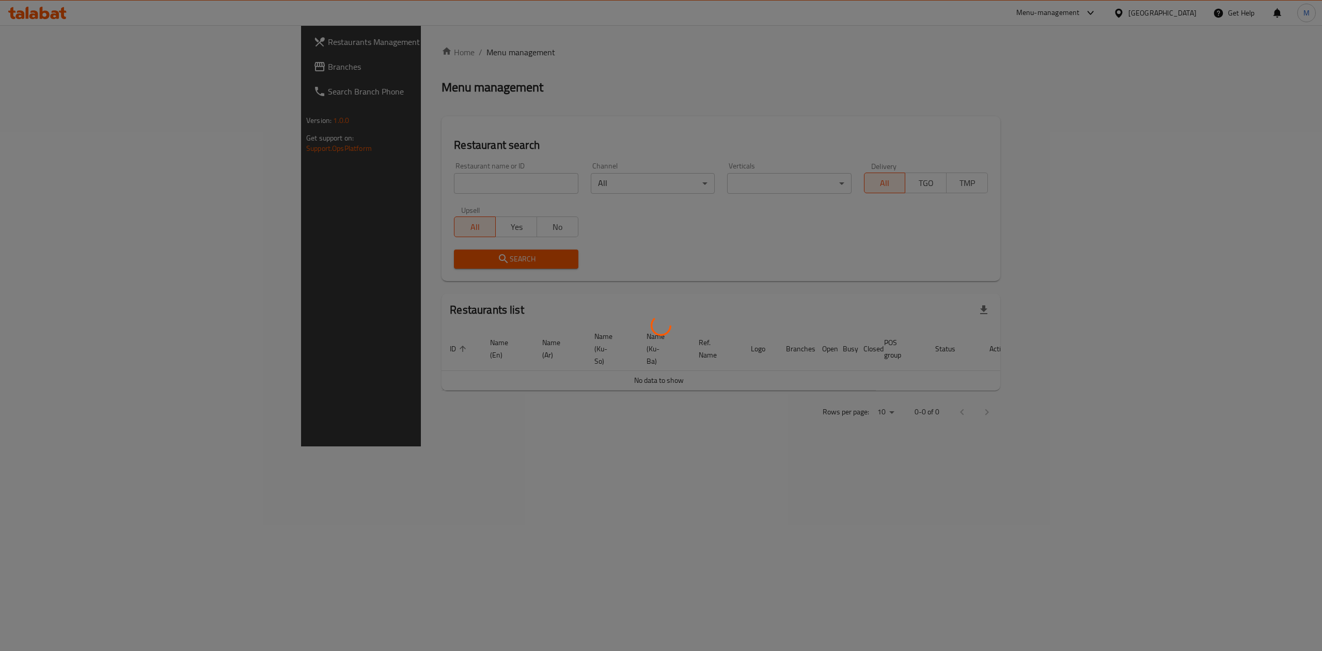
click at [360, 177] on div at bounding box center [661, 325] width 1322 height 651
click at [360, 184] on div at bounding box center [661, 325] width 1322 height 651
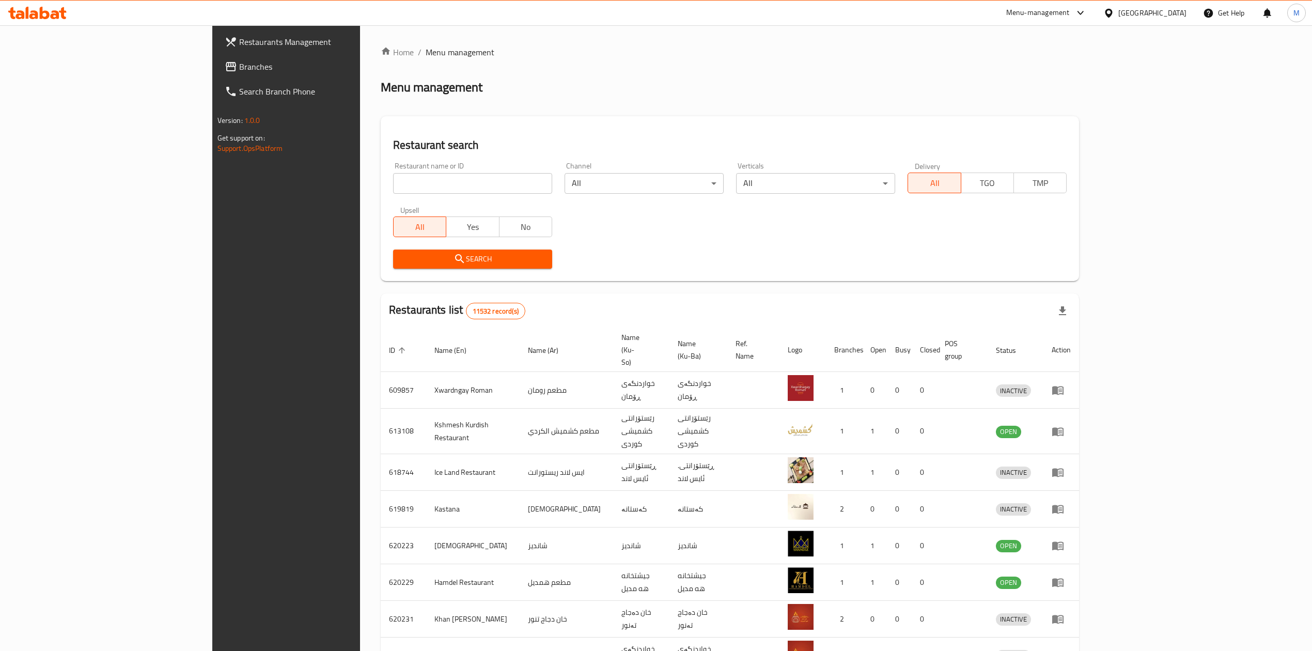
click at [393, 186] on input "search" at bounding box center [472, 183] width 159 height 21
